Goal: Information Seeking & Learning: Learn about a topic

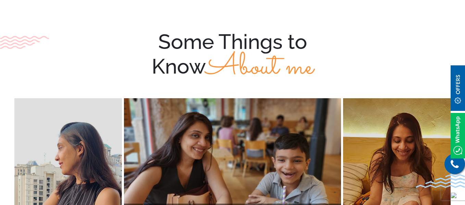
scroll to position [1120, 0]
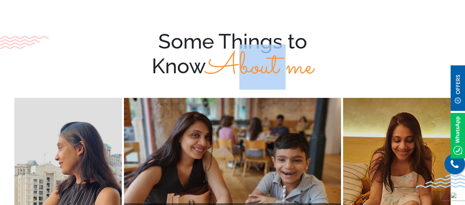
drag, startPoint x: 210, startPoint y: 58, endPoint x: 280, endPoint y: 59, distance: 69.6
click at [280, 59] on span "About me" at bounding box center [260, 67] width 108 height 45
drag, startPoint x: 315, startPoint y: 61, endPoint x: 290, endPoint y: 62, distance: 24.3
click at [290, 62] on span "About me" at bounding box center [260, 67] width 108 height 45
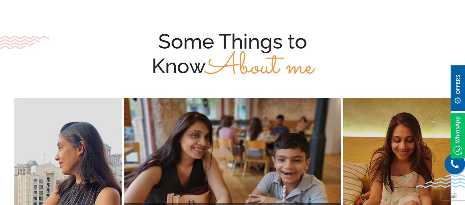
drag, startPoint x: 290, startPoint y: 62, endPoint x: 319, endPoint y: 64, distance: 29.2
click at [319, 64] on div "Some Things to Know About me" at bounding box center [232, 54] width 439 height 50
click at [280, 62] on span "About me" at bounding box center [260, 67] width 108 height 45
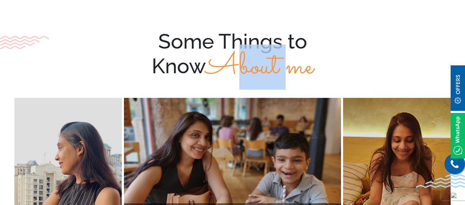
drag, startPoint x: 280, startPoint y: 62, endPoint x: 221, endPoint y: 61, distance: 58.6
click at [221, 61] on span "About me" at bounding box center [260, 67] width 108 height 45
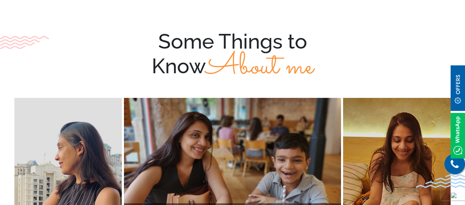
click at [153, 58] on div "Some Things to Know About me" at bounding box center [232, 54] width 439 height 50
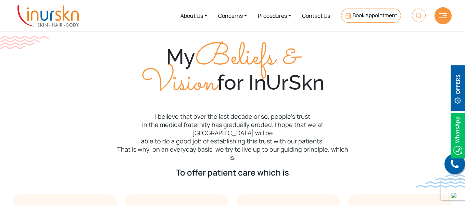
scroll to position [201, 0]
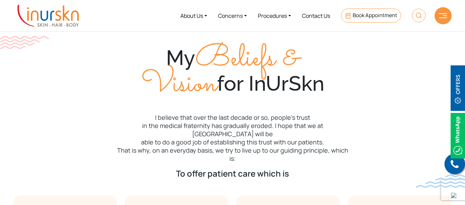
drag, startPoint x: 201, startPoint y: 58, endPoint x: 213, endPoint y: 83, distance: 27.4
click at [213, 83] on span "Beliefs & Vision" at bounding box center [220, 71] width 158 height 71
copy span "Beliefs & Vision"
click at [310, 114] on p "I believe that over the last decade or so, people’s trust in the medical frater…" at bounding box center [232, 137] width 439 height 49
click at [184, 124] on p "I believe that over the last decade or so, people’s trust in the medical frater…" at bounding box center [232, 137] width 439 height 49
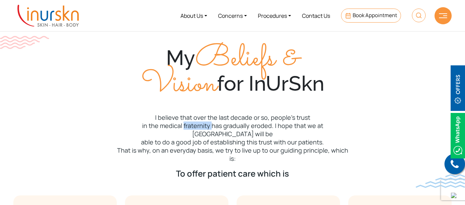
click at [184, 124] on p "I believe that over the last decade or so, people’s trust in the medical frater…" at bounding box center [232, 137] width 439 height 49
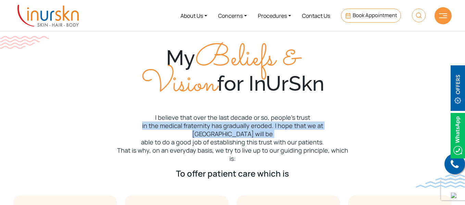
click at [184, 124] on p "I believe that over the last decade or so, people’s trust in the medical frater…" at bounding box center [232, 137] width 439 height 49
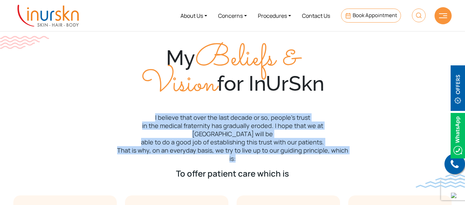
drag, startPoint x: 156, startPoint y: 115, endPoint x: 243, endPoint y: 151, distance: 94.1
click at [243, 151] on p "I believe that over the last decade or so, people’s trust in the medical frater…" at bounding box center [232, 137] width 439 height 49
copy p "I believe that over the last decade or so, people’s trust in the medical frater…"
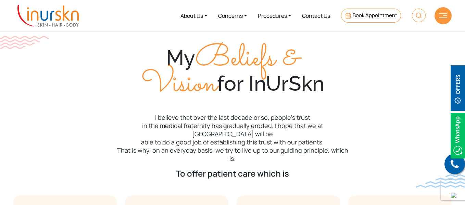
click at [143, 105] on span "Beliefs & Vision" at bounding box center [220, 71] width 158 height 71
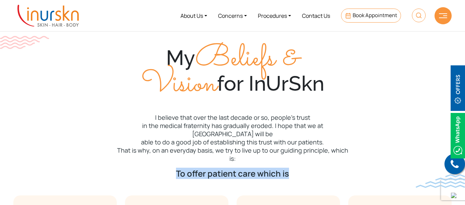
drag, startPoint x: 178, startPoint y: 165, endPoint x: 295, endPoint y: 160, distance: 117.0
click at [295, 168] on p "To offer patient care which is" at bounding box center [232, 173] width 439 height 11
copy p "To offer patient care which is"
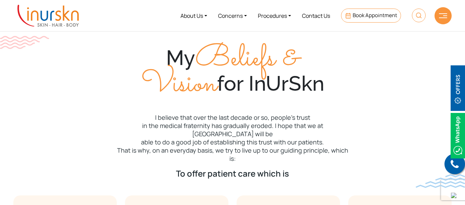
click at [156, 115] on p "I believe that over the last decade or so, people’s trust in the medical frater…" at bounding box center [232, 137] width 439 height 49
click at [442, 17] on img at bounding box center [443, 15] width 8 height 5
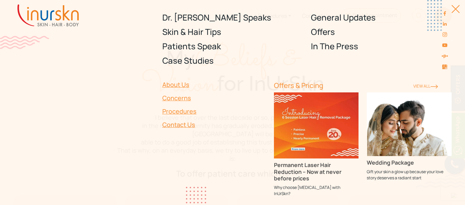
click at [455, 11] on div at bounding box center [451, 12] width 15 height 15
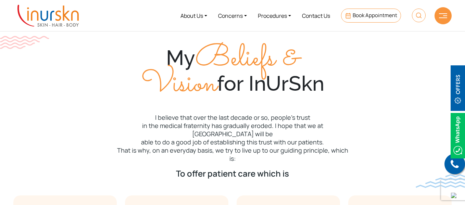
click at [442, 14] on img at bounding box center [443, 15] width 8 height 5
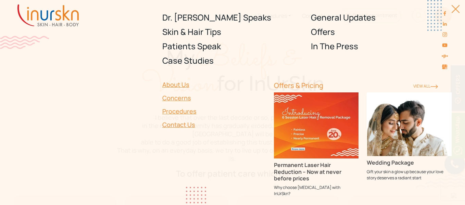
click at [457, 4] on div "Dr. Sejal Speaks Skin & Hair Tips Patients Speak Case Studies General Updates O…" at bounding box center [232, 102] width 465 height 205
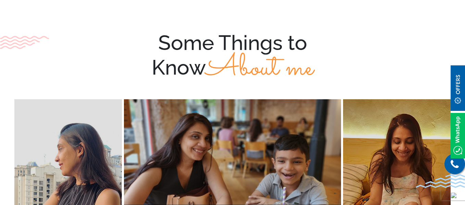
scroll to position [1098, 0]
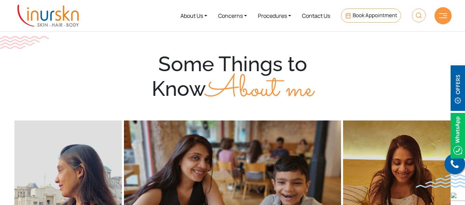
drag, startPoint x: 160, startPoint y: 54, endPoint x: 201, endPoint y: 81, distance: 49.4
click at [201, 81] on div "Some Things to Know About me" at bounding box center [232, 77] width 439 height 50
copy div "Some Things to Know"
drag, startPoint x: 223, startPoint y: 81, endPoint x: 316, endPoint y: 85, distance: 93.0
click at [314, 85] on span "About me" at bounding box center [260, 89] width 108 height 45
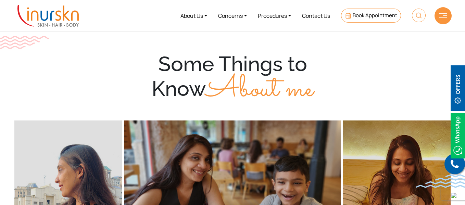
copy span "About me"
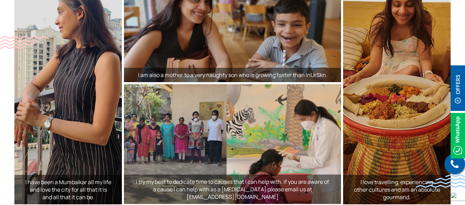
scroll to position [1256, 0]
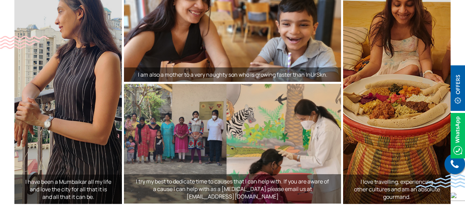
click at [166, 71] on p "I am also a mother to a very naughty son who is growing faster than InUrSkn." at bounding box center [232, 75] width 210 height 8
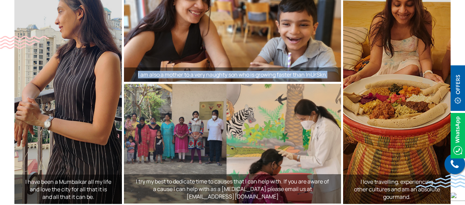
click at [166, 71] on p "I am also a mother to a very naughty son who is growing faster than InUrSkn." at bounding box center [232, 75] width 210 height 8
copy div "I am also a mother to a very naughty son who is growing faster than InUrSkn."
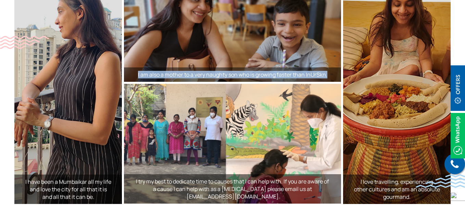
scroll to position [1310, 0]
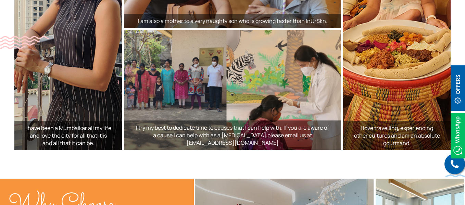
click at [387, 126] on p "I love travelling, experiencing other cultures and am an absolute gourmand." at bounding box center [397, 135] width 101 height 23
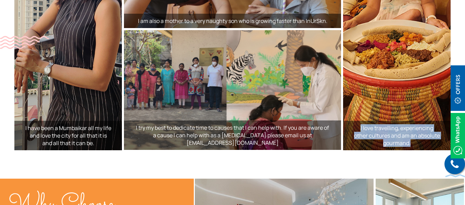
click at [387, 126] on p "I love travelling, experiencing other cultures and am an absolute gourmand." at bounding box center [397, 135] width 101 height 23
copy div "I love travelling, experiencing other cultures and am an absolute gourmand."
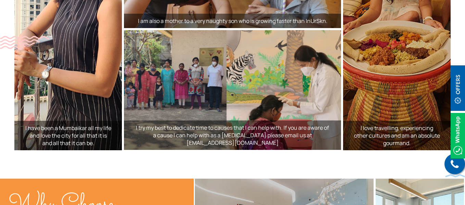
click at [72, 129] on p "I have been a Mumbaikar all my life and love the city for all that it is and al…" at bounding box center [68, 135] width 101 height 23
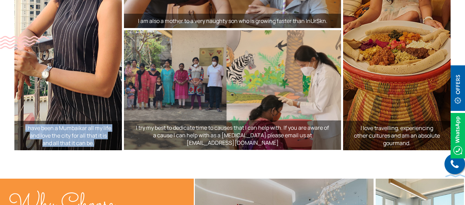
click at [72, 129] on p "I have been a Mumbaikar all my life and love the city for all that it is and al…" at bounding box center [68, 135] width 101 height 23
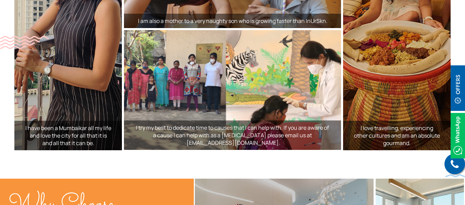
click at [191, 132] on p "I try my best to dedicate time to causes that I can help with. If you are aware…" at bounding box center [232, 135] width 210 height 23
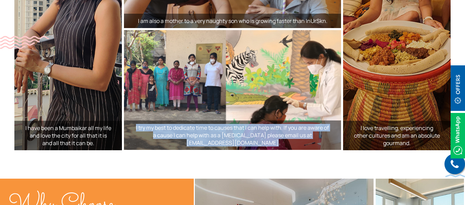
click at [191, 132] on p "I try my best to dedicate time to causes that I can help with. If you are aware…" at bounding box center [232, 135] width 210 height 23
copy div "I try my best to dedicate time to causes that I can help with. If you are aware…"
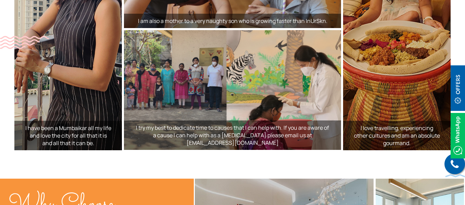
click at [217, 152] on section "Some Things to Know About me I have been a Mumbaikar all my life and love the c…" at bounding box center [232, 8] width 465 height 339
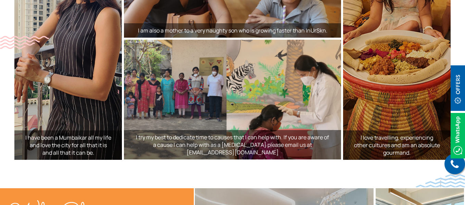
scroll to position [1301, 0]
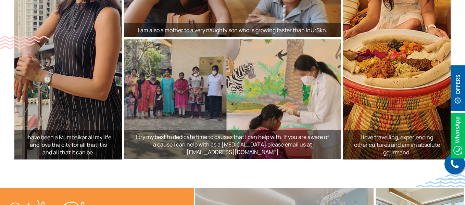
click at [383, 135] on p "I love travelling, experiencing other cultures and am an absolute gourmand." at bounding box center [397, 145] width 101 height 23
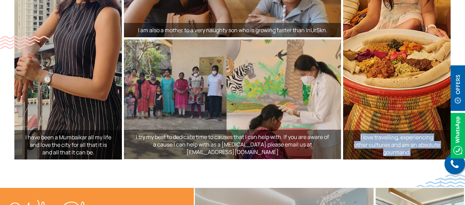
click at [383, 135] on p "I love travelling, experiencing other cultures and am an absolute gourmand." at bounding box center [397, 145] width 101 height 23
copy div "I love travelling, experiencing other cultures and am an absolute gourmand."
